Goal: Task Accomplishment & Management: Manage account settings

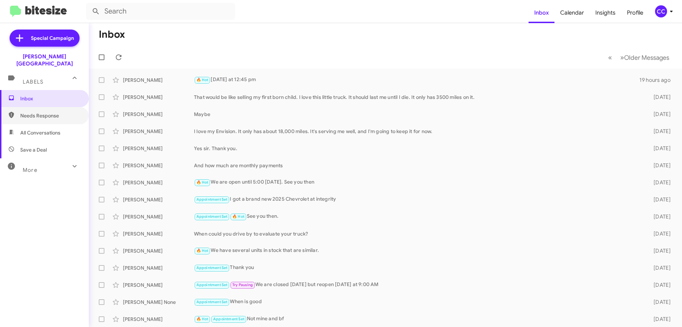
click at [37, 107] on span "Needs Response" at bounding box center [44, 115] width 89 height 17
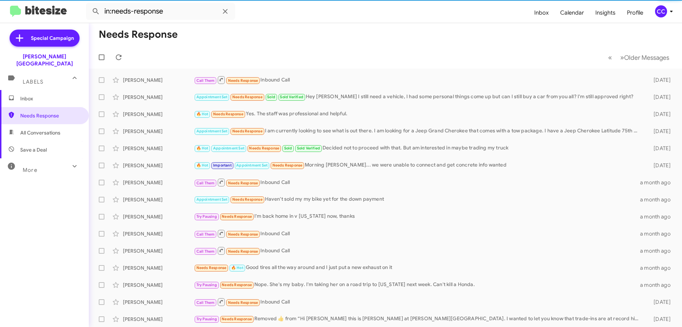
click at [34, 129] on span "All Conversations" at bounding box center [40, 132] width 40 height 7
type input "in:all-conversations"
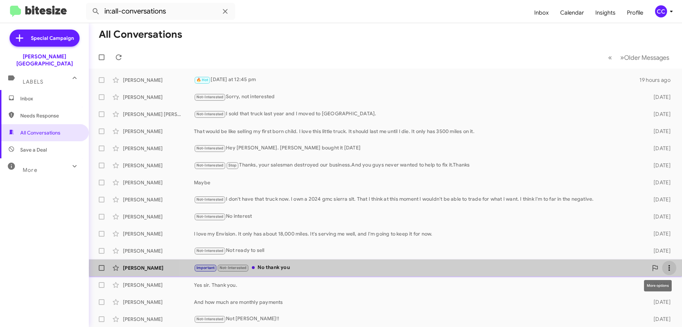
click at [669, 268] on span at bounding box center [670, 267] width 14 height 9
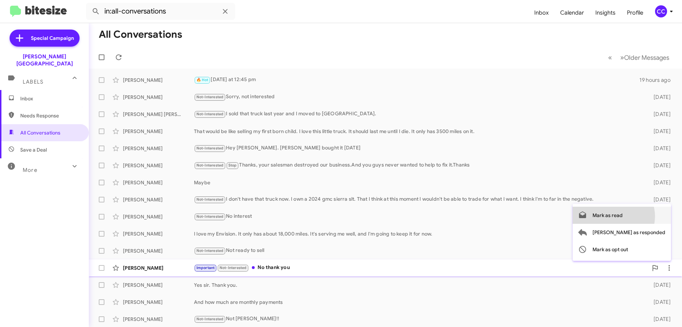
click at [623, 216] on span "Mark as read" at bounding box center [608, 214] width 30 height 17
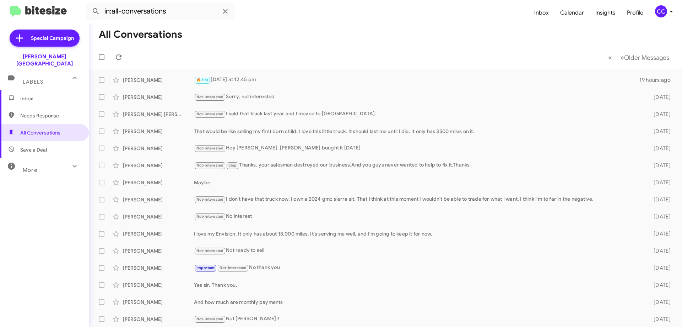
click at [26, 95] on span "Inbox" at bounding box center [50, 98] width 60 height 7
